Goal: Task Accomplishment & Management: Manage account settings

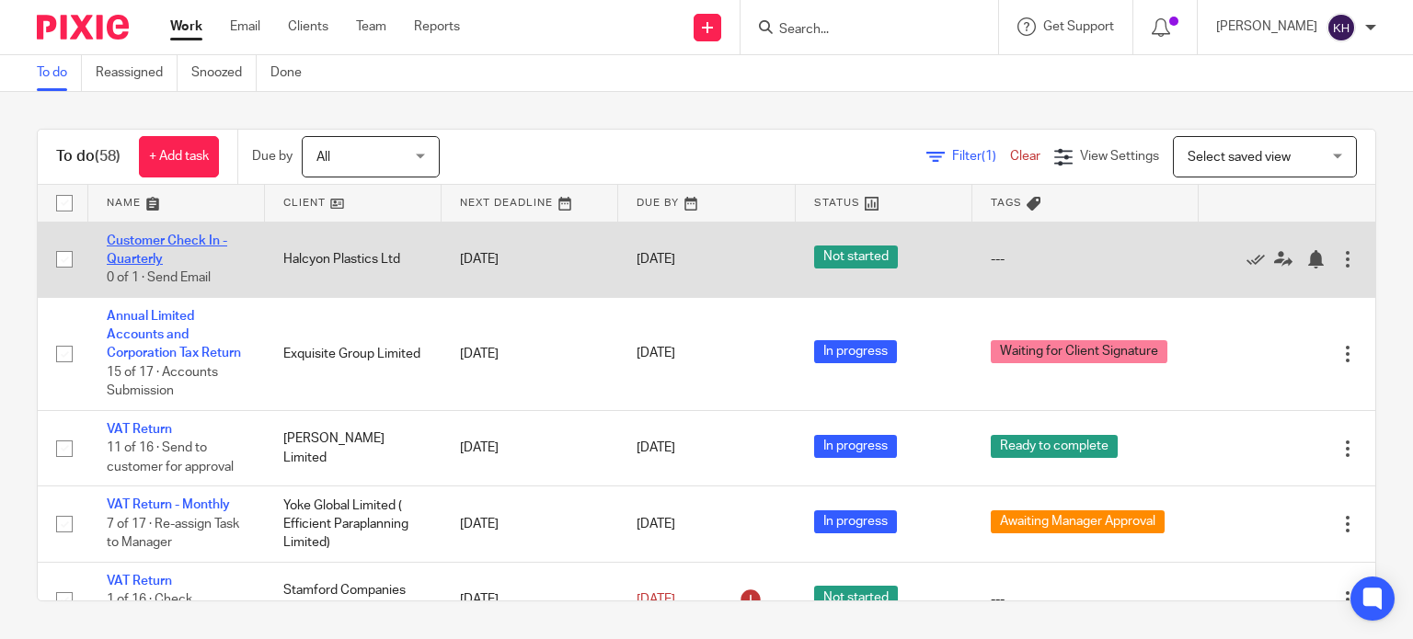
click at [142, 239] on link "Customer Check In - Quarterly" at bounding box center [167, 250] width 121 height 31
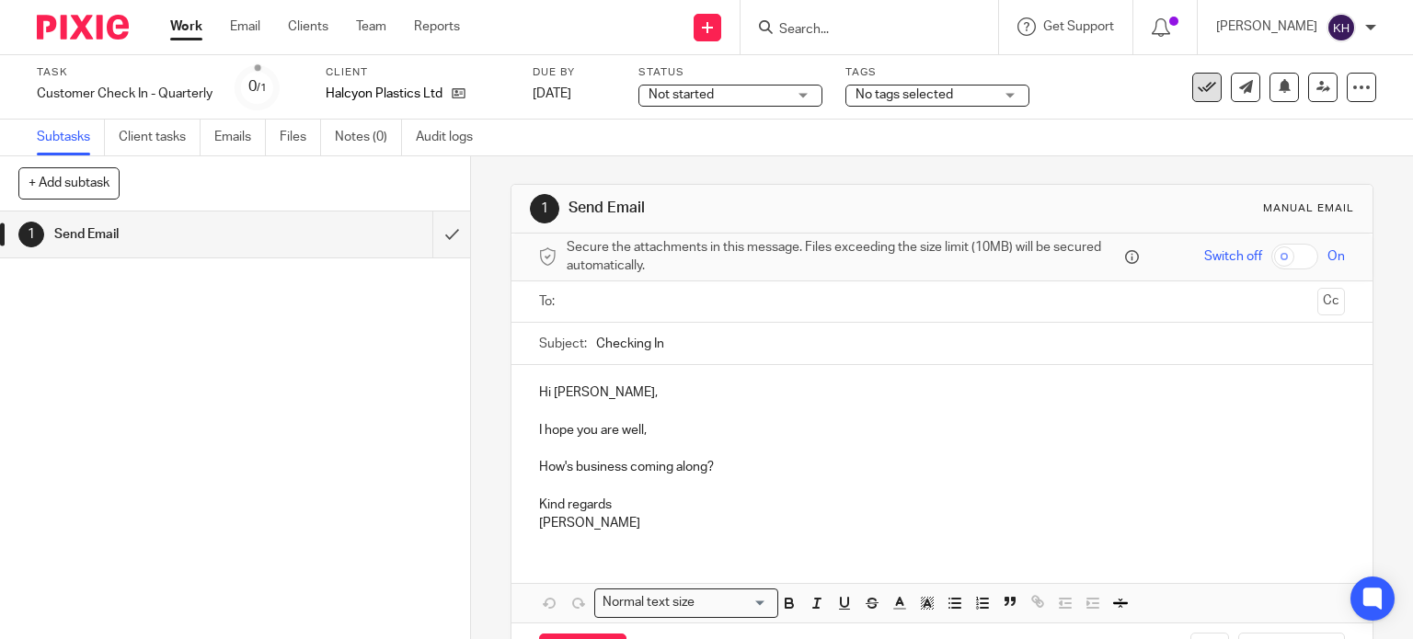
click at [1202, 84] on button at bounding box center [1206, 87] width 29 height 29
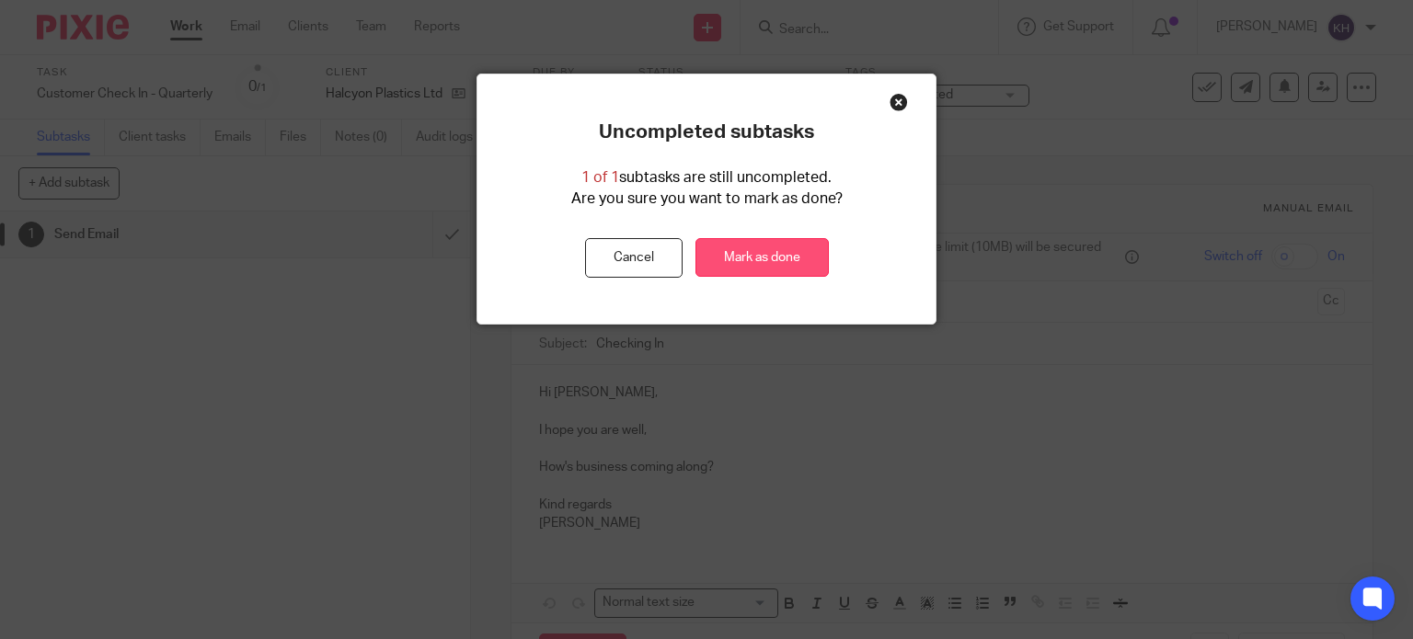
click at [765, 250] on link "Mark as done" at bounding box center [761, 258] width 133 height 40
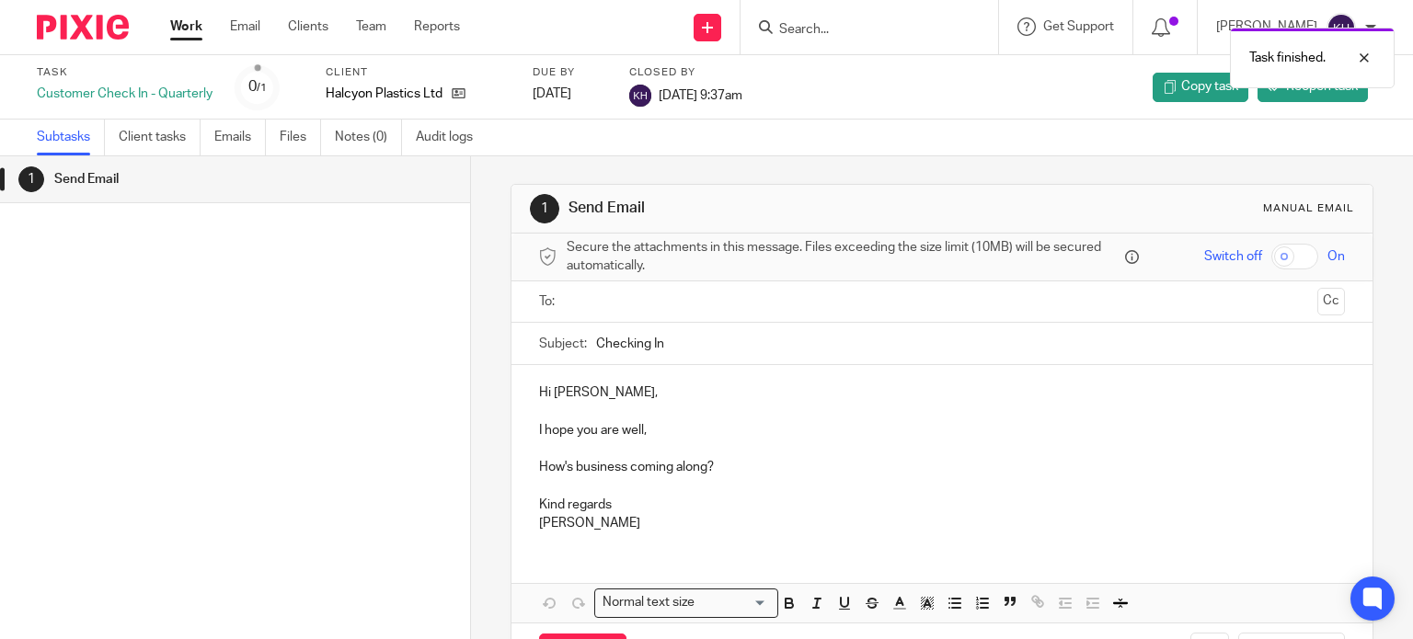
click at [188, 17] on div "Work Email Clients Team Reports Work Email Clients Team Reports Settings" at bounding box center [320, 27] width 336 height 54
click at [183, 28] on link "Work" at bounding box center [186, 26] width 32 height 18
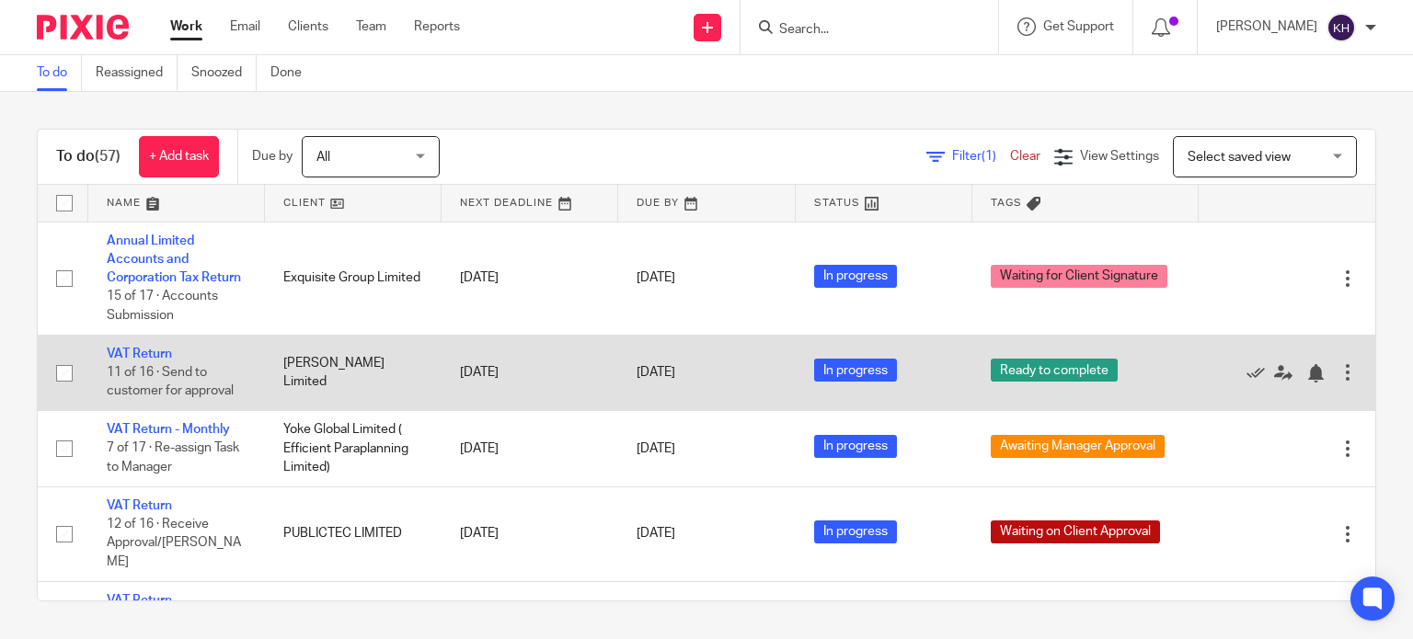
scroll to position [92, 0]
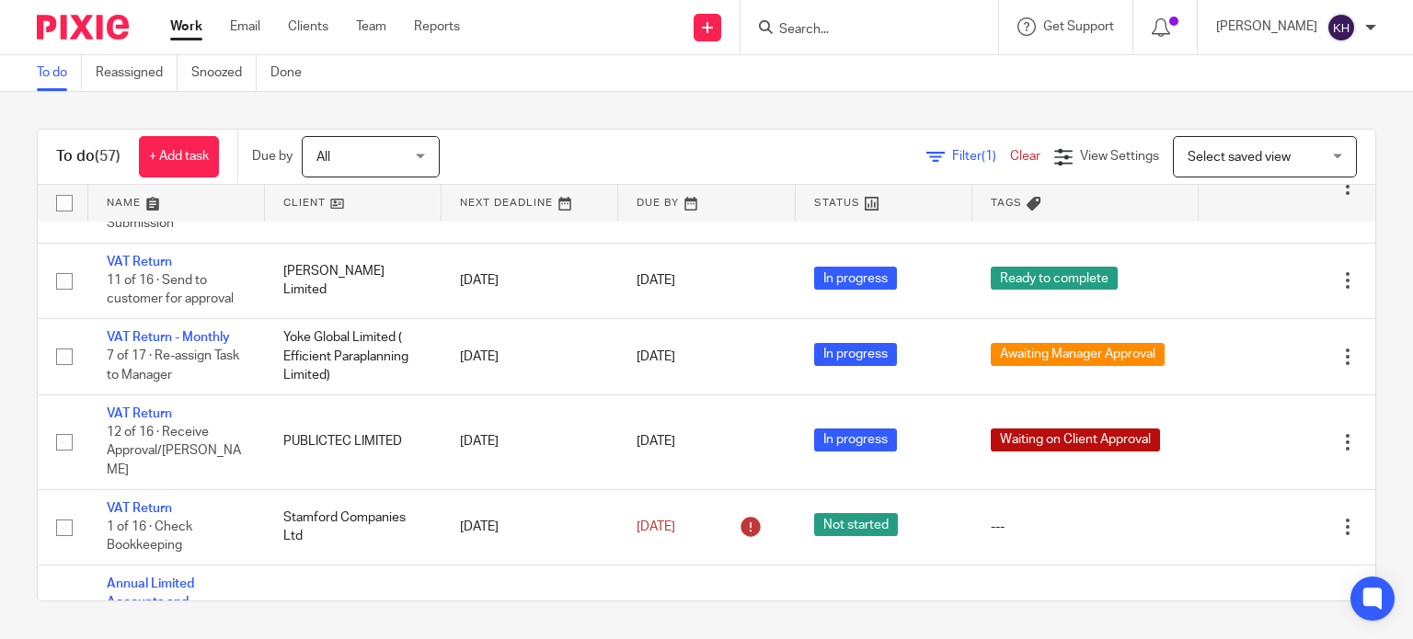
click at [549, 120] on div "To do (57) + Add task Due by All All Today Tomorrow This week Next week This mo…" at bounding box center [706, 365] width 1413 height 546
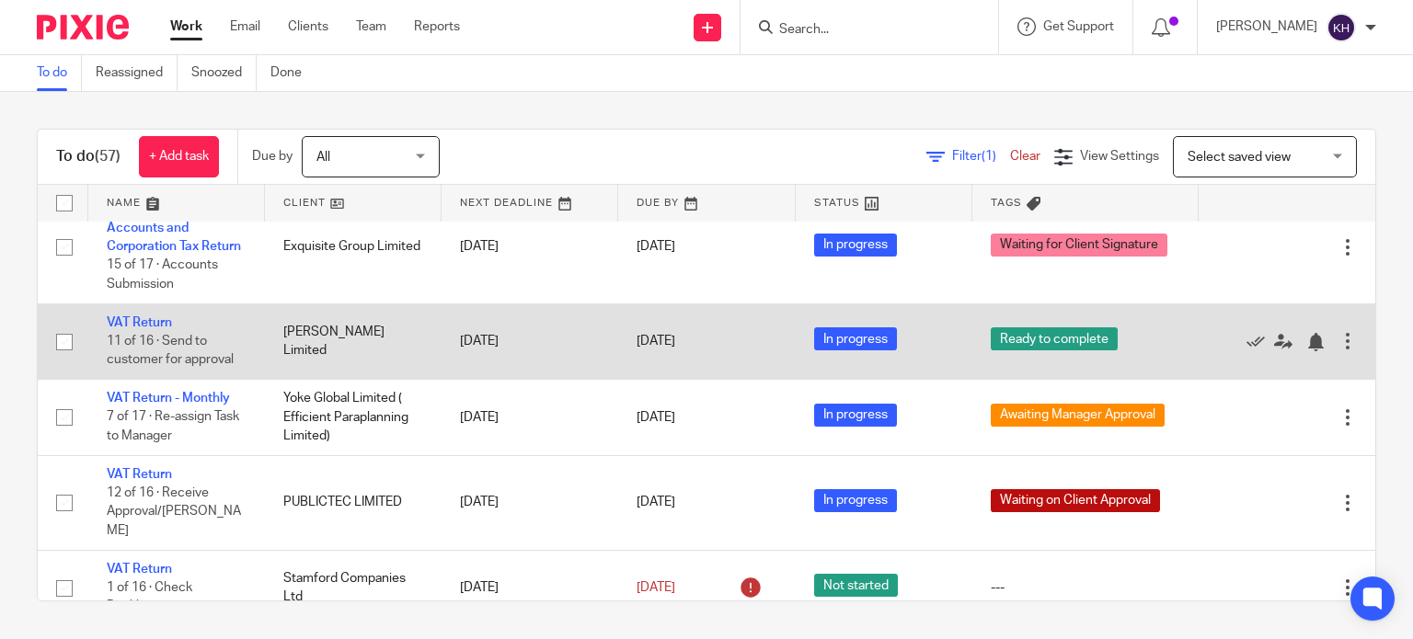
scroll to position [0, 0]
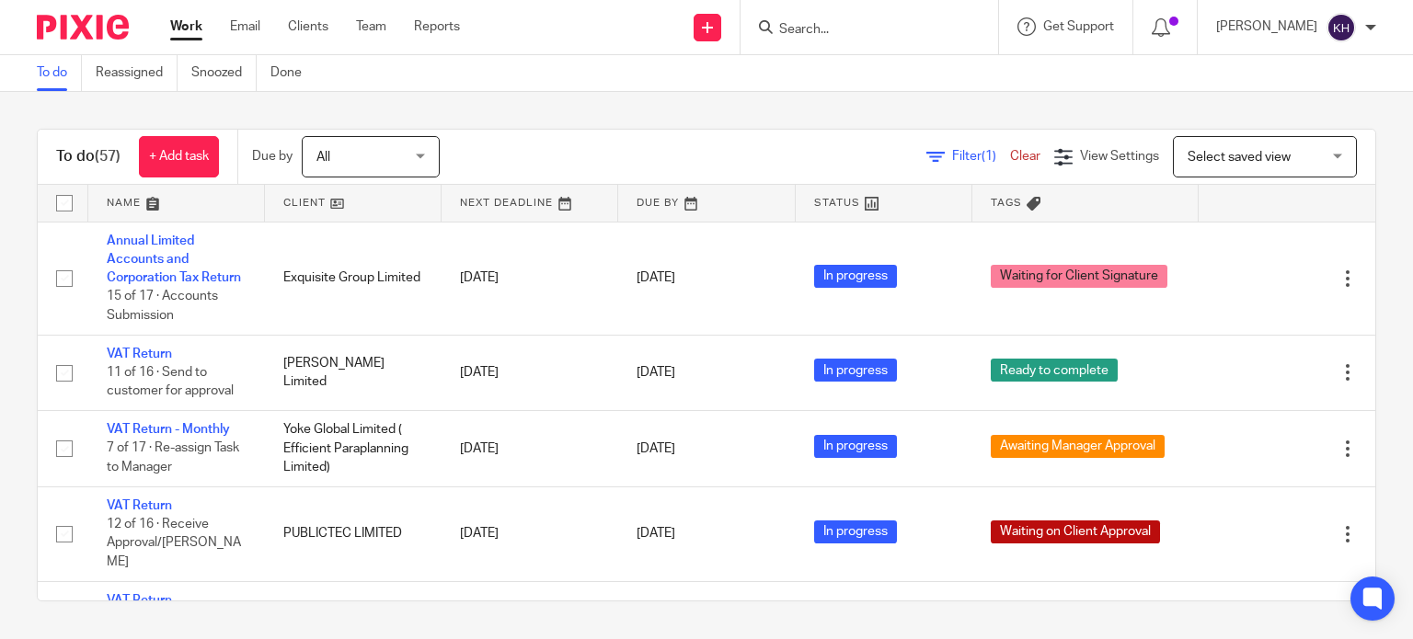
click at [511, 97] on div "To do (57) + Add task Due by All All Today Tomorrow This week Next week This mo…" at bounding box center [706, 365] width 1413 height 546
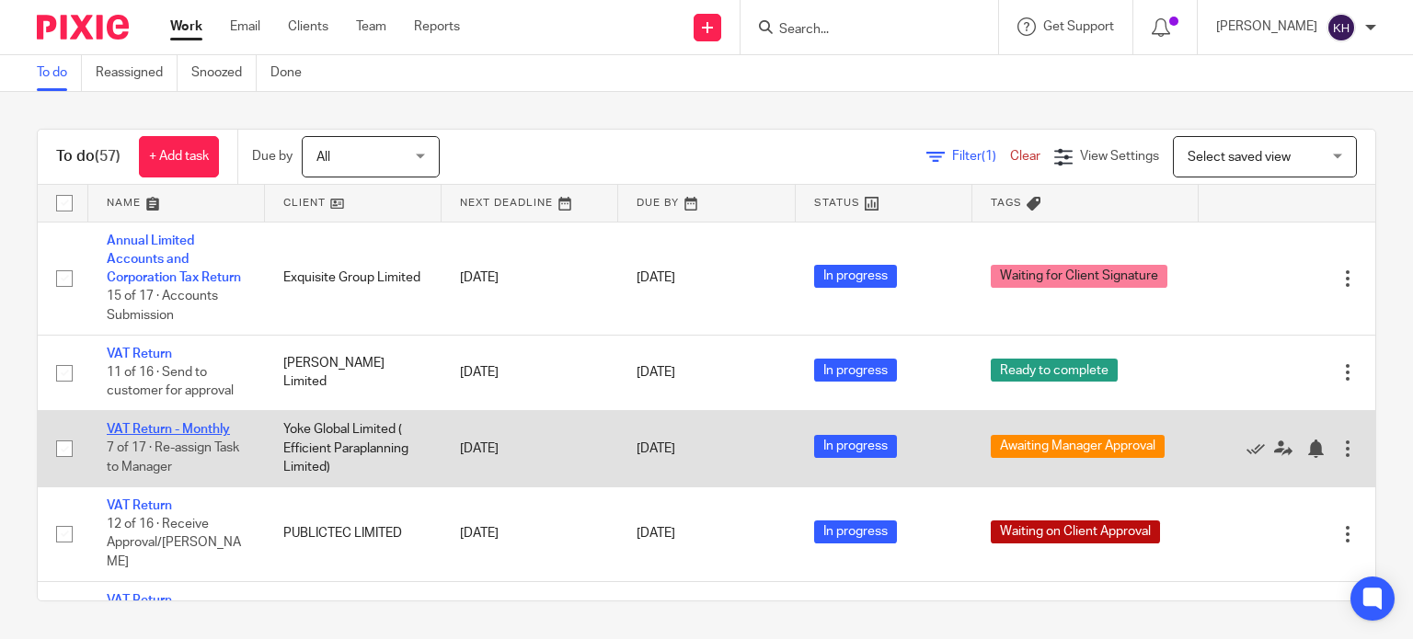
click at [173, 436] on link "VAT Return - Monthly" at bounding box center [168, 429] width 123 height 13
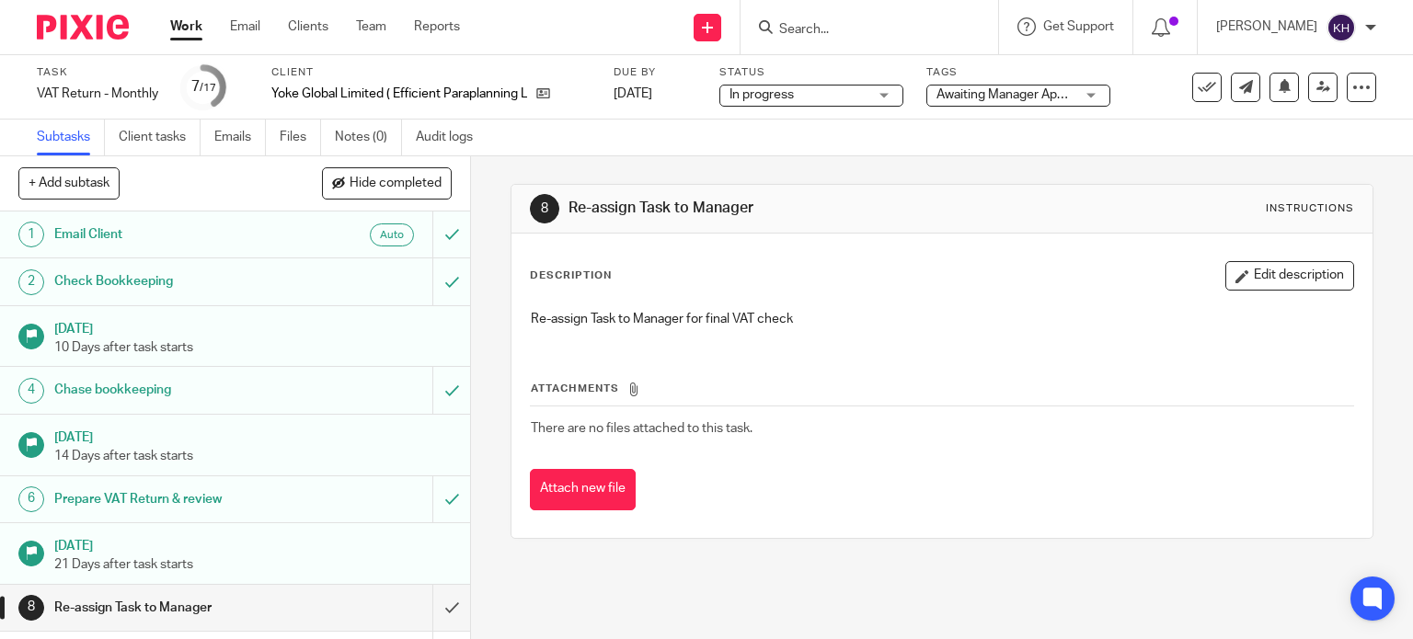
click at [971, 95] on span "Awaiting Manager Approval" at bounding box center [1013, 94] width 155 height 13
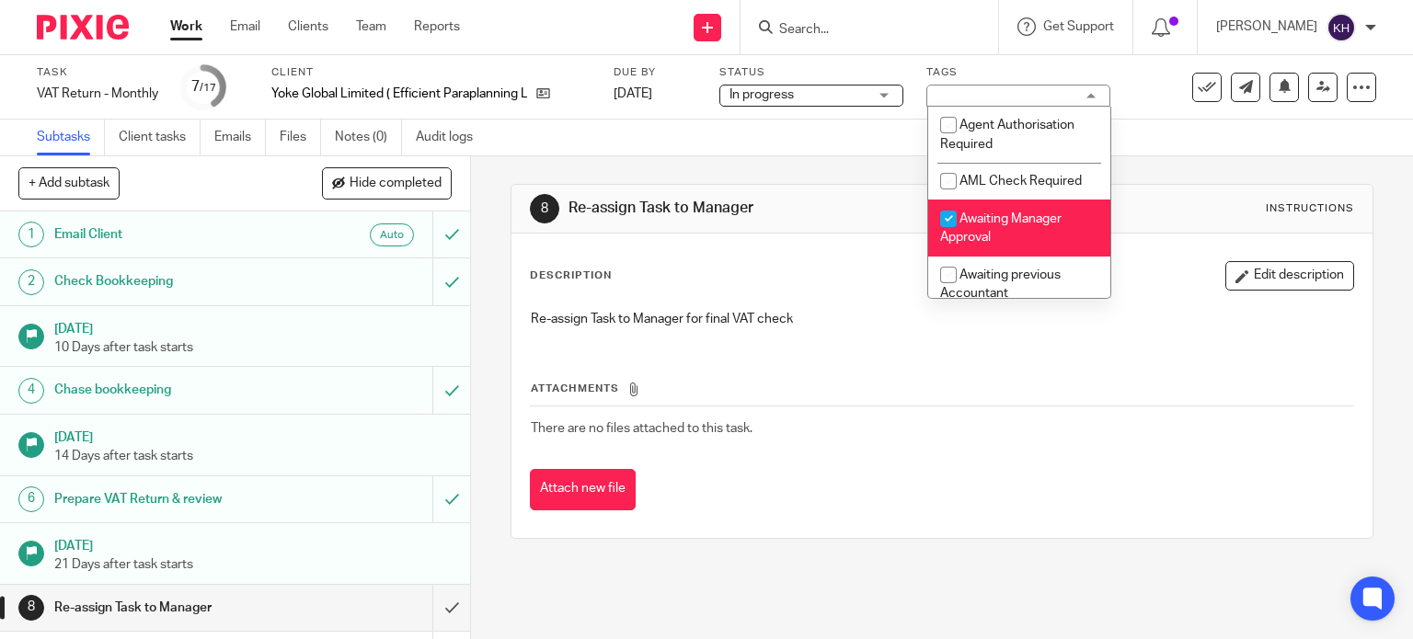
click at [1001, 240] on li "Awaiting Manager Approval" at bounding box center [1019, 228] width 182 height 56
checkbox input "false"
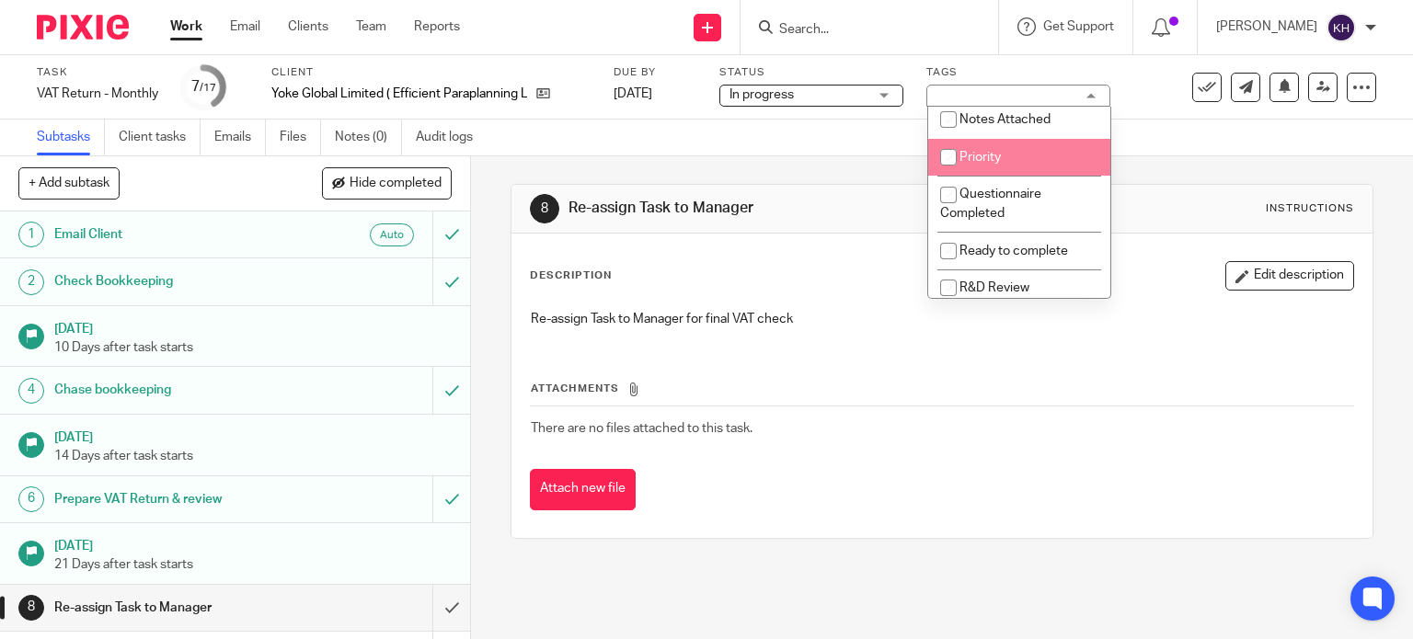
scroll to position [460, 0]
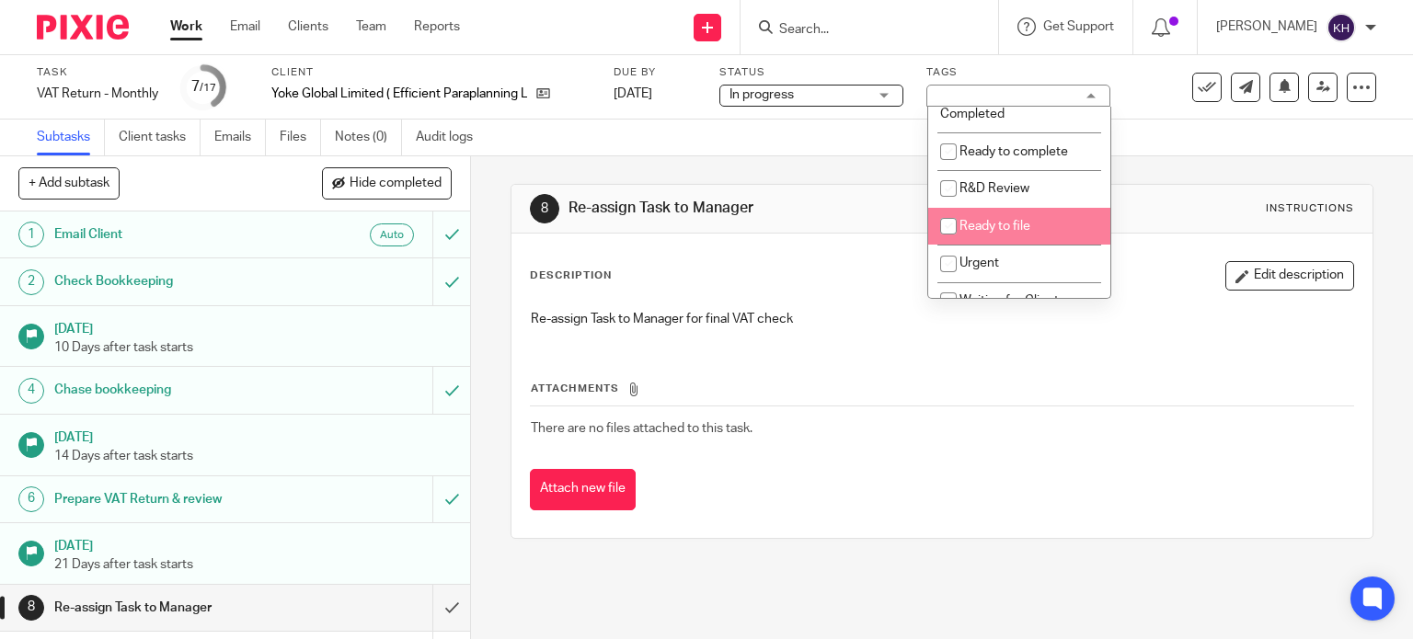
click at [1047, 224] on li "Ready to file" at bounding box center [1019, 227] width 182 height 38
checkbox input "true"
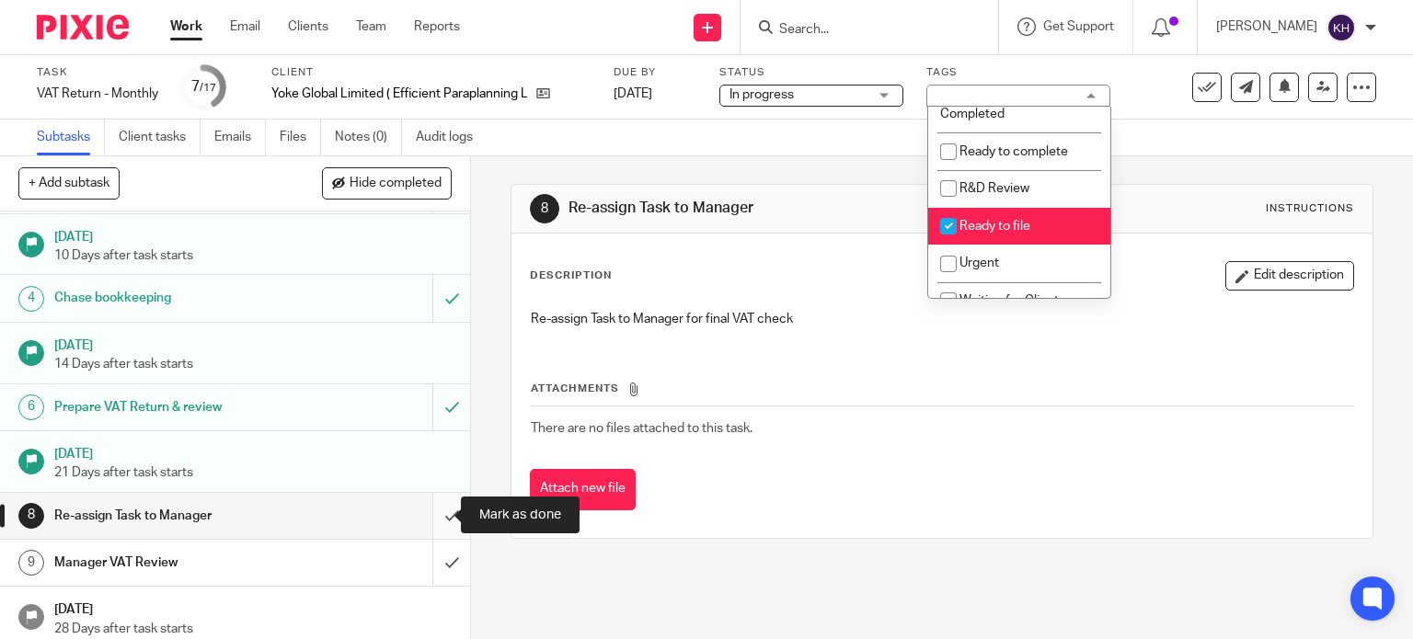
click at [431, 513] on input "submit" at bounding box center [235, 516] width 470 height 46
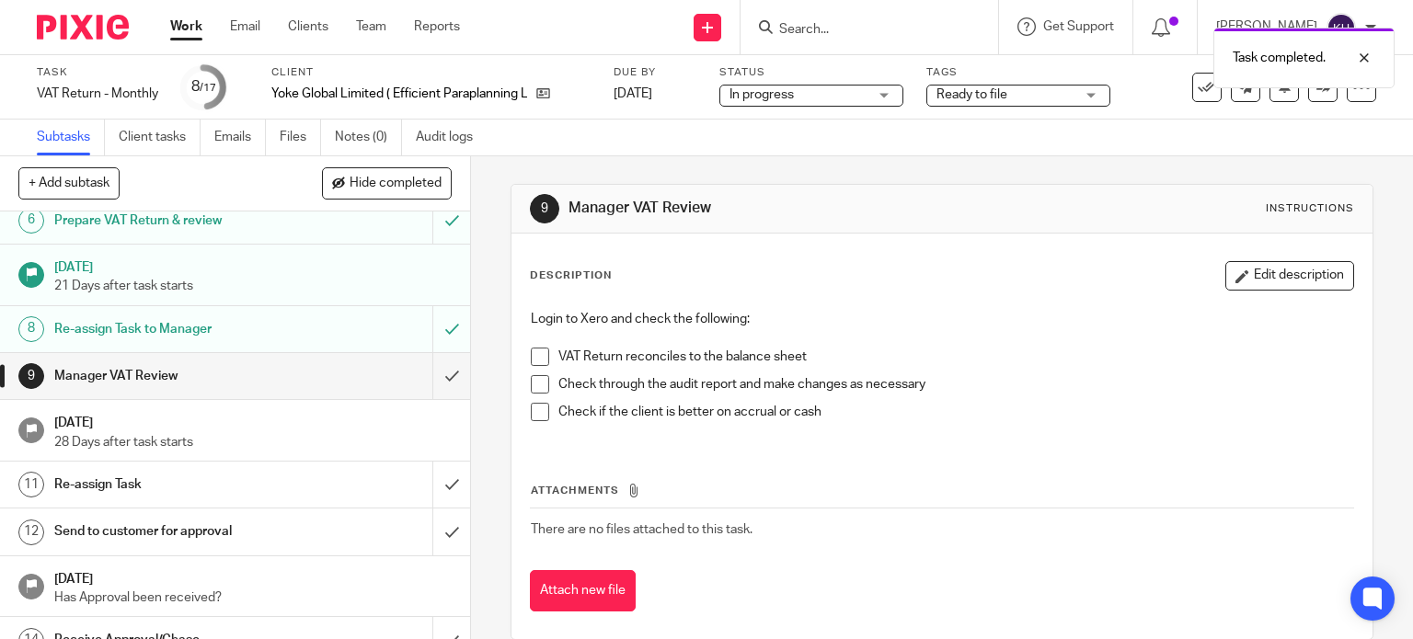
scroll to position [204, 0]
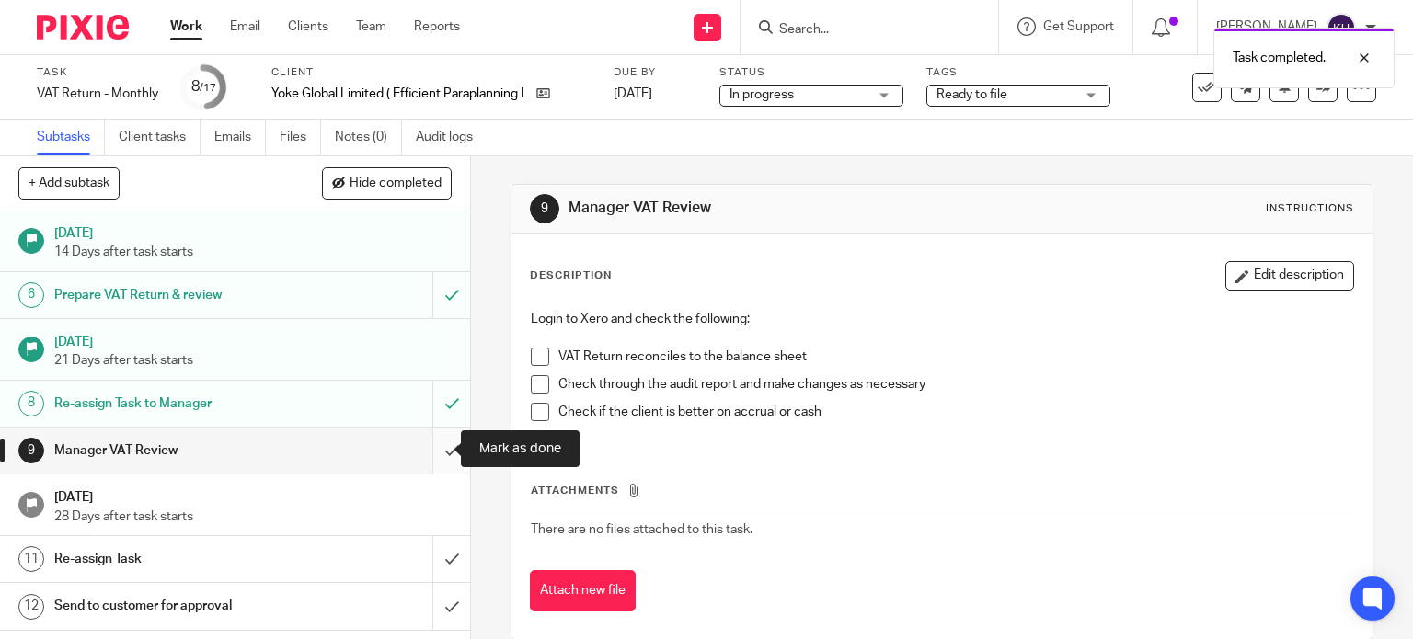
click at [427, 445] on input "submit" at bounding box center [235, 451] width 470 height 46
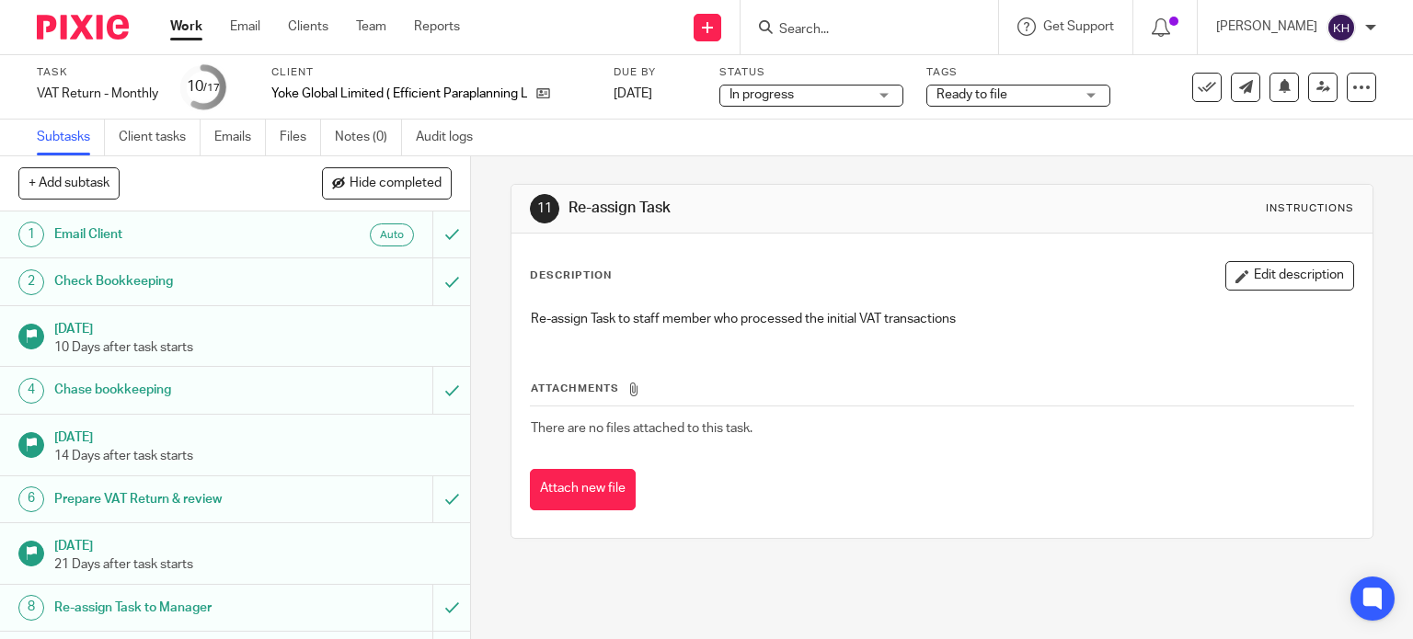
scroll to position [368, 0]
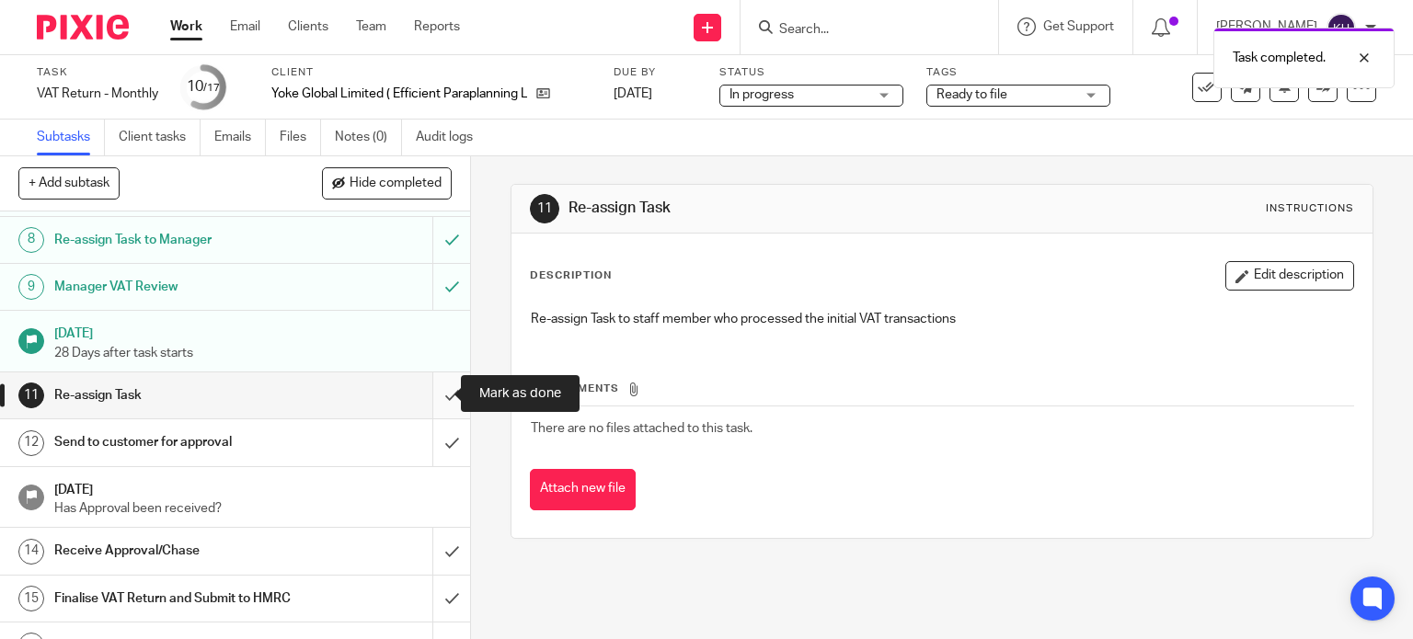
click at [434, 395] on input "submit" at bounding box center [235, 396] width 470 height 46
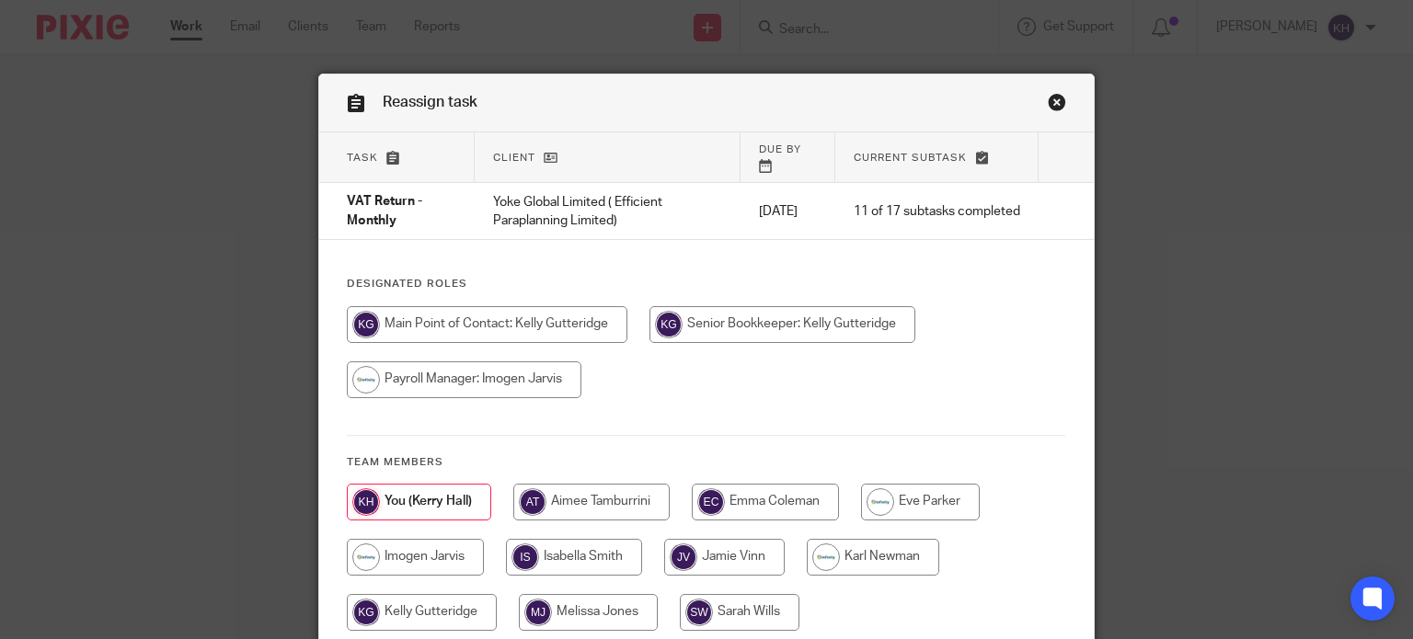
click at [424, 594] on input "radio" at bounding box center [422, 612] width 150 height 37
radio input "true"
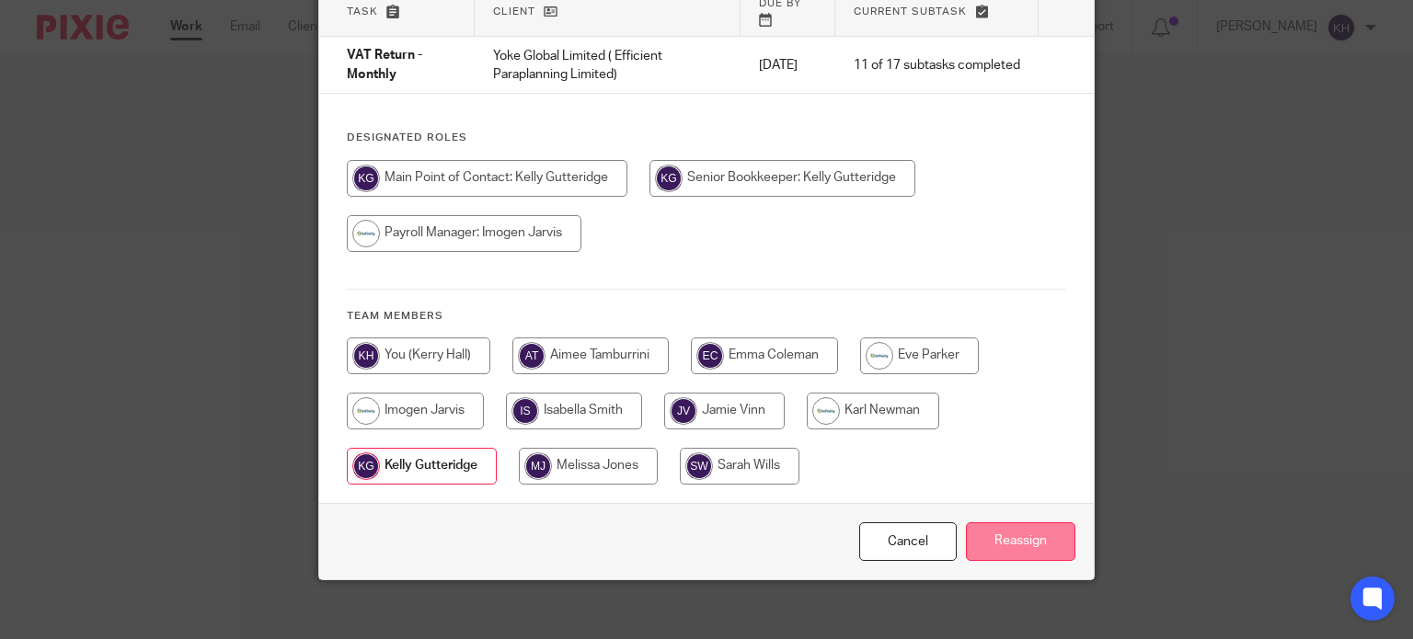
click at [1029, 533] on input "Reassign" at bounding box center [1020, 543] width 109 height 40
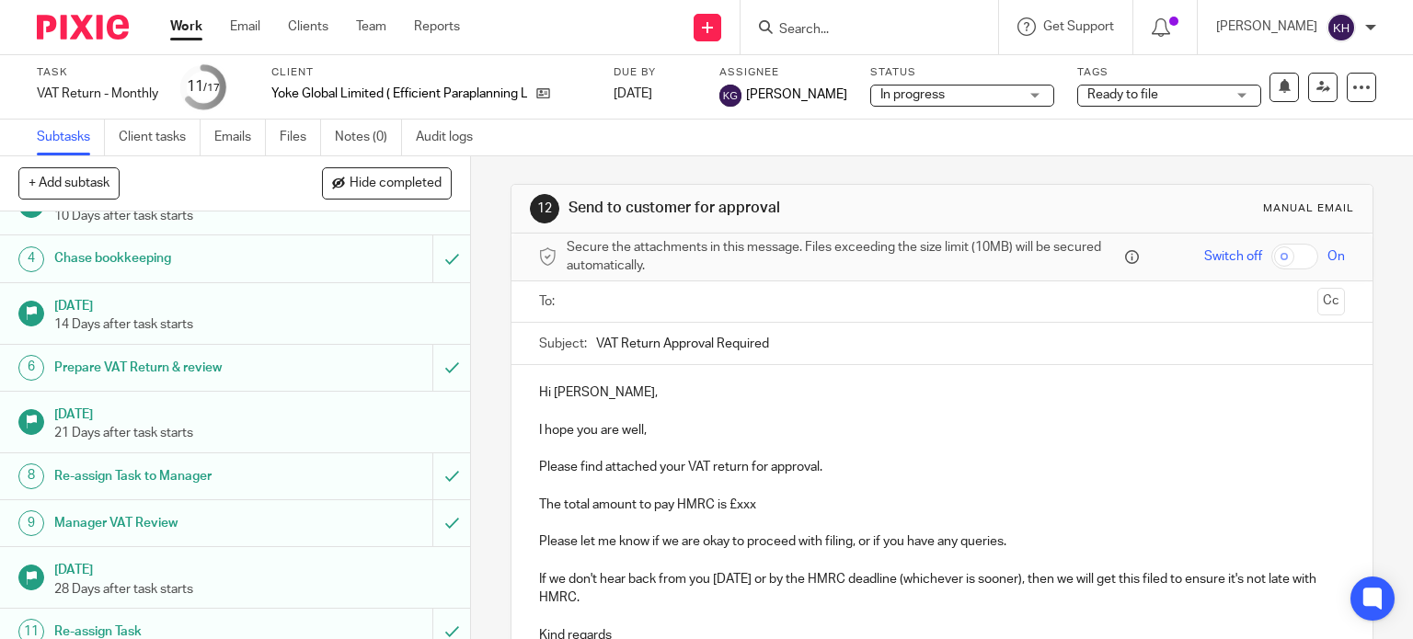
scroll to position [480, 0]
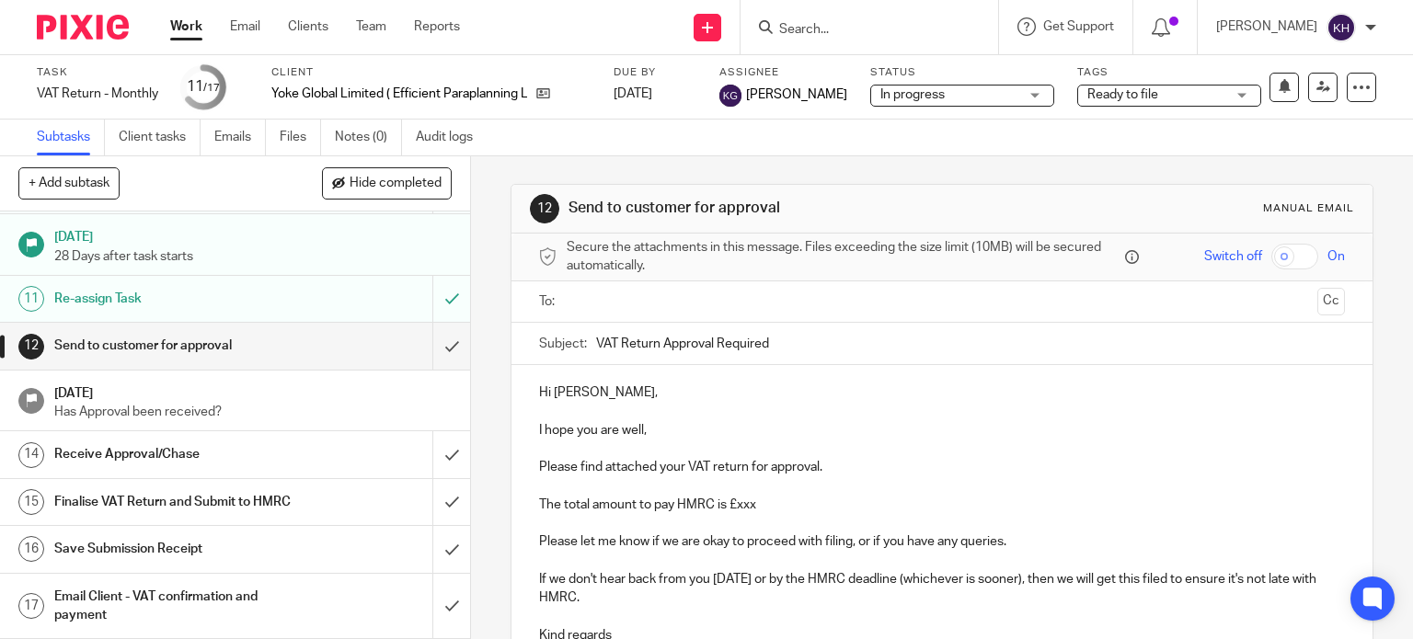
click at [181, 29] on link "Work" at bounding box center [186, 26] width 32 height 18
